Goal: Use online tool/utility

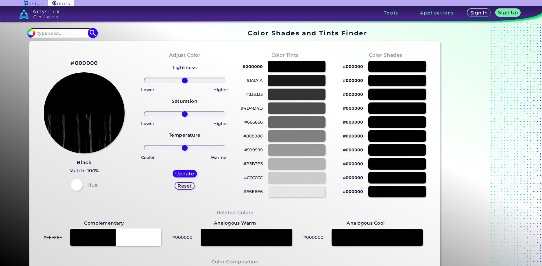
click at [61, 30] on input at bounding box center [62, 33] width 54 height 8
paste input "#E06287"
type input "#E06287"
click at [92, 33] on img at bounding box center [93, 33] width 10 height 10
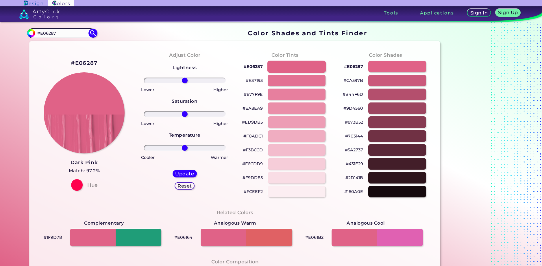
click at [288, 65] on div at bounding box center [296, 66] width 58 height 12
drag, startPoint x: 245, startPoint y: 65, endPoint x: 256, endPoint y: 66, distance: 11.0
click at [256, 66] on p "#E06287" at bounding box center [253, 66] width 19 height 7
copy p "E062"
drag, startPoint x: 242, startPoint y: 66, endPoint x: 261, endPoint y: 66, distance: 18.8
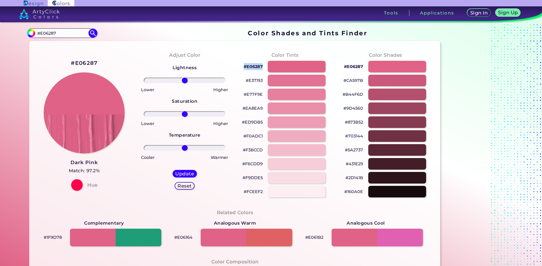
click at [261, 66] on p "#E06287" at bounding box center [253, 66] width 19 height 7
copy p "#E06287"
click at [248, 93] on p "#E77F9E" at bounding box center [253, 94] width 19 height 7
copy p "#E06287"
click at [320, 108] on div at bounding box center [296, 108] width 58 height 12
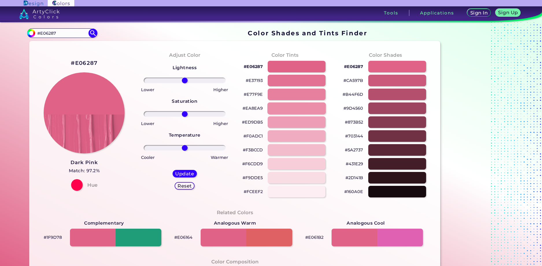
type input "#ea8ea9"
